Goal: Complete application form

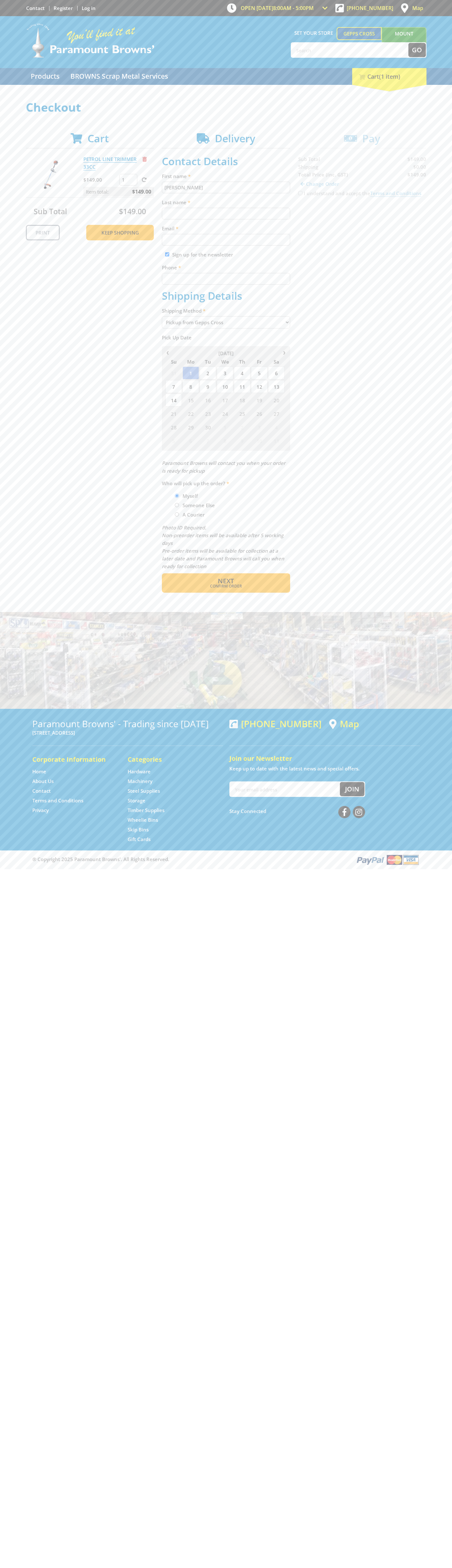
type input "[PERSON_NAME]"
type input "[EMAIL_ADDRESS][DOMAIN_NAME]"
type input "0293744000"
click at [226, 581] on span "Next" at bounding box center [225, 581] width 17 height 9
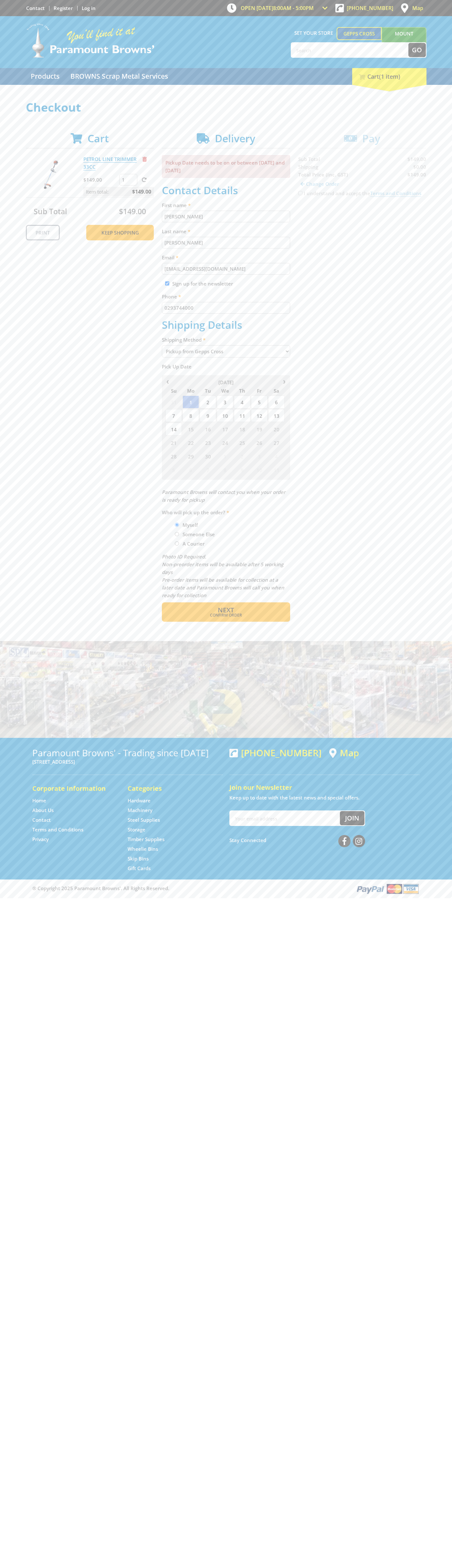
type input "[PERSON_NAME]"
click at [226, 615] on span "Confirm order" at bounding box center [226, 615] width 101 height 4
click at [226, 611] on span "Next" at bounding box center [225, 610] width 17 height 9
